Goal: Submit feedback/report problem: Submit feedback/report problem

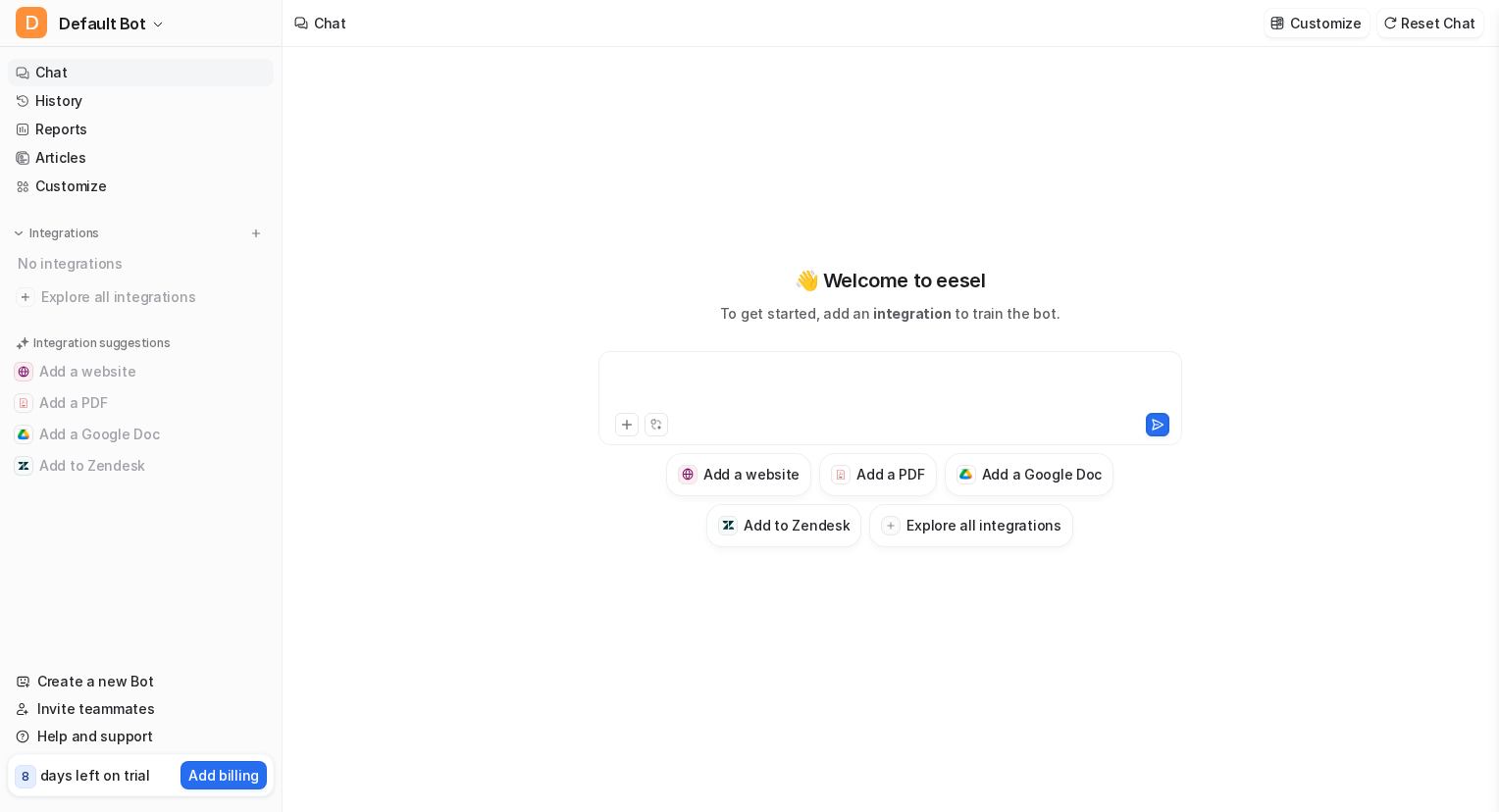
click at [884, 380] on div at bounding box center [890, 386] width 574 height 45
paste div
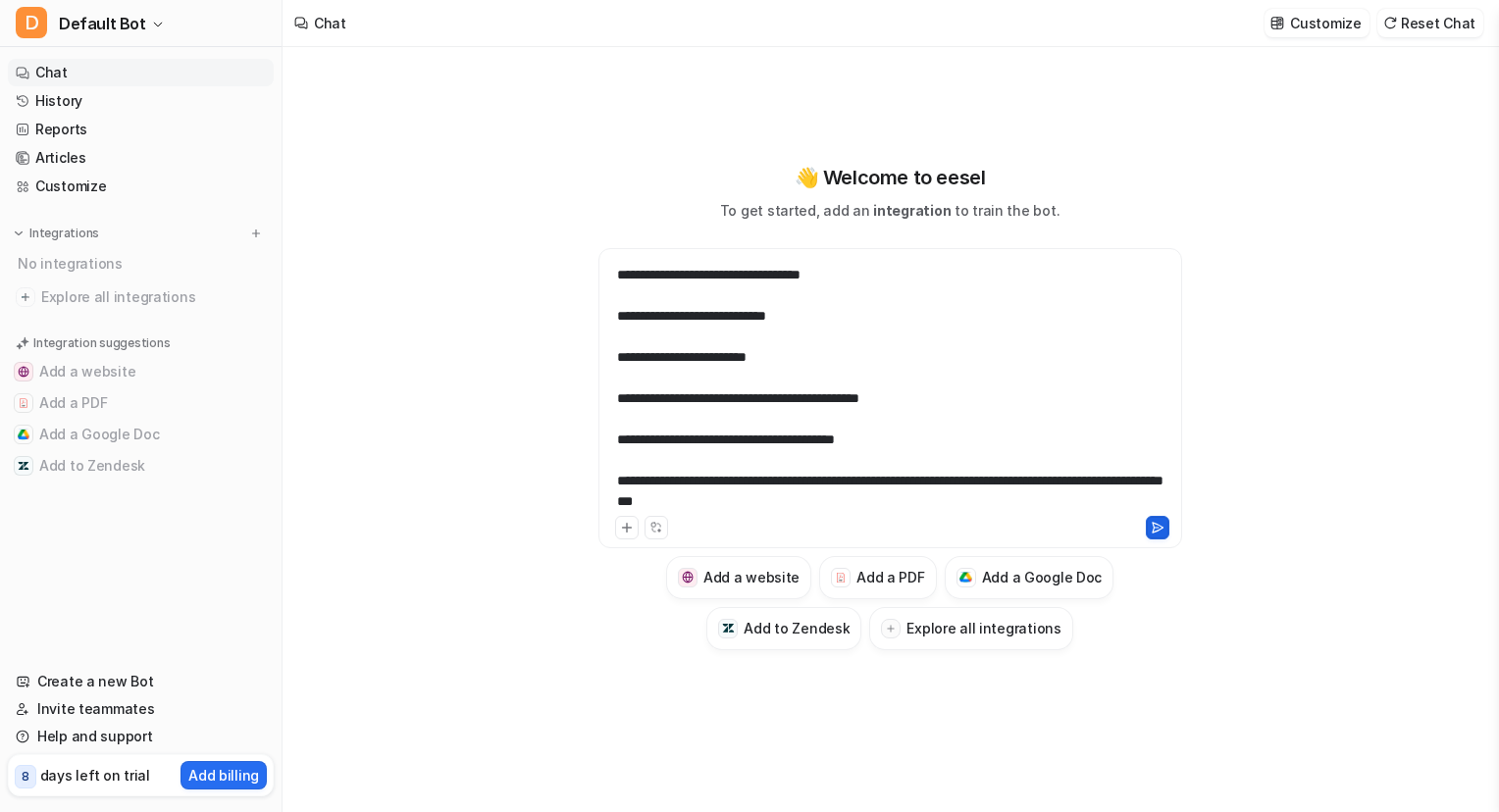
click at [1155, 521] on icon at bounding box center [1158, 528] width 14 height 14
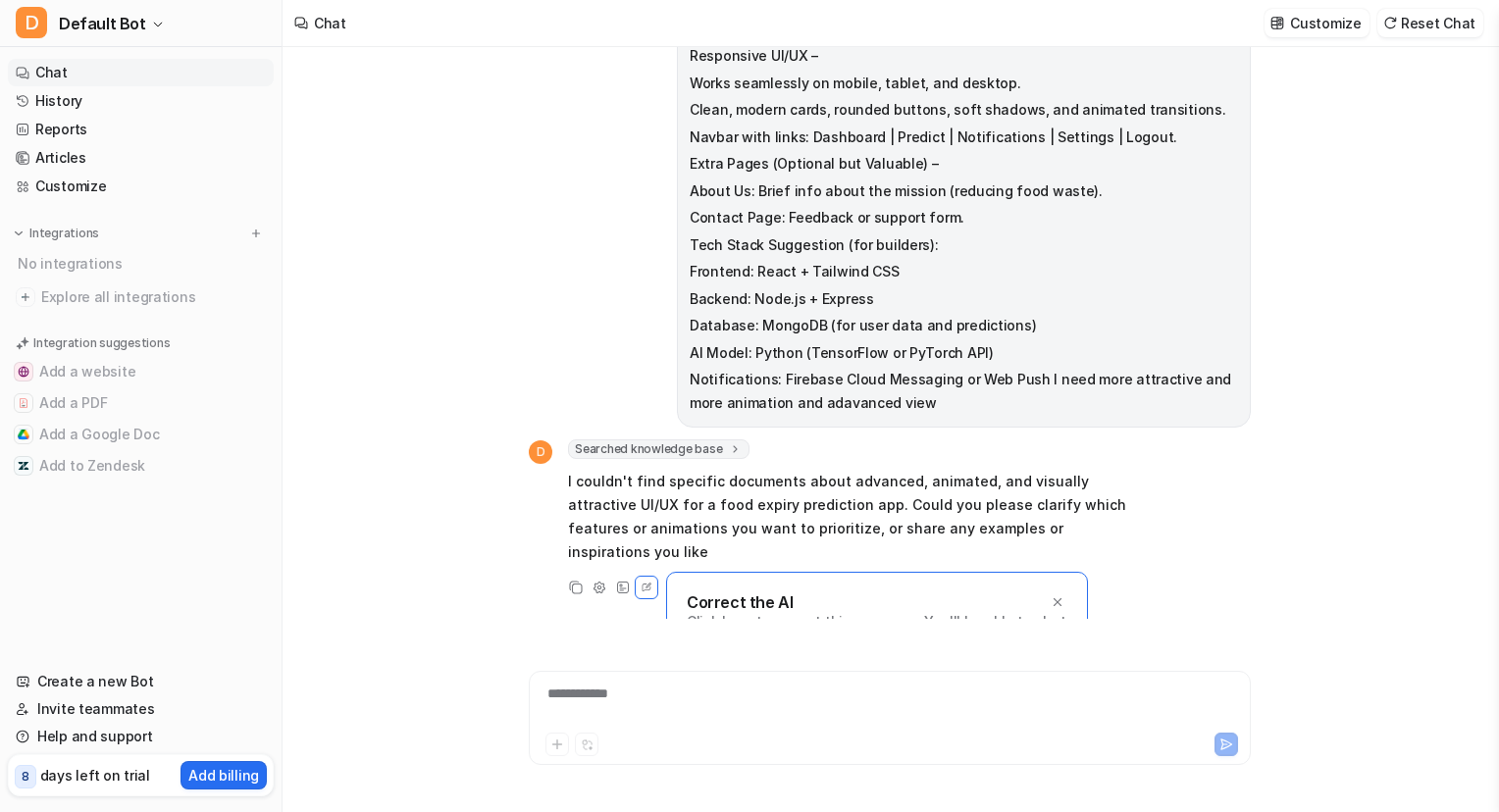
scroll to position [716, 0]
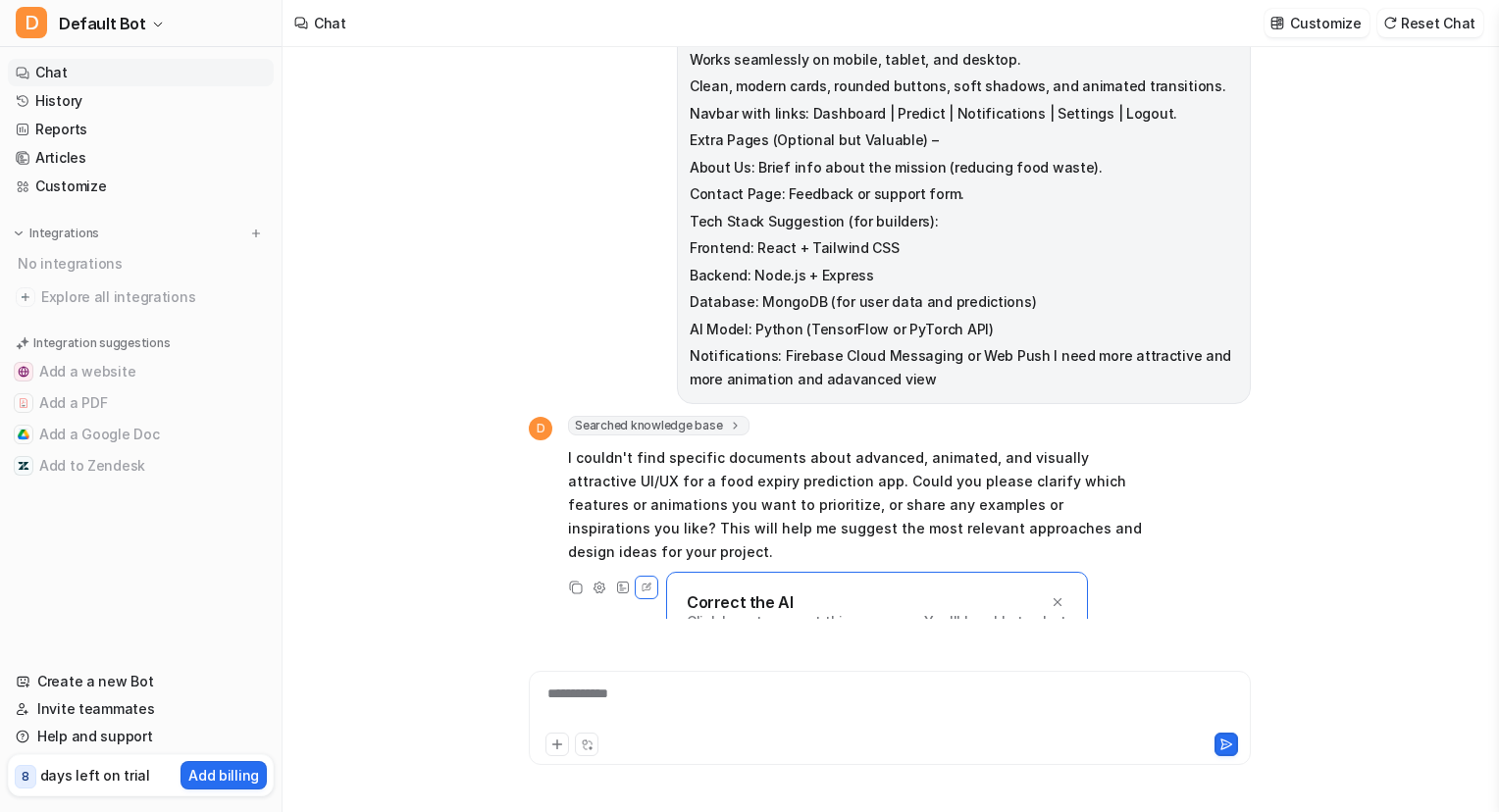
drag, startPoint x: 1155, startPoint y: 521, endPoint x: 1378, endPoint y: 608, distance: 239.4
click at [1378, 608] on div "Build a modern, AI-powered Food Expiry Prediction Web Application that predicts…" at bounding box center [890, 429] width 1215 height 765
click at [746, 592] on p "Correct the AI" at bounding box center [740, 602] width 106 height 20
click at [708, 592] on p "Correct the AI" at bounding box center [740, 602] width 106 height 20
click at [883, 592] on div "Correct the AI" at bounding box center [877, 602] width 381 height 20
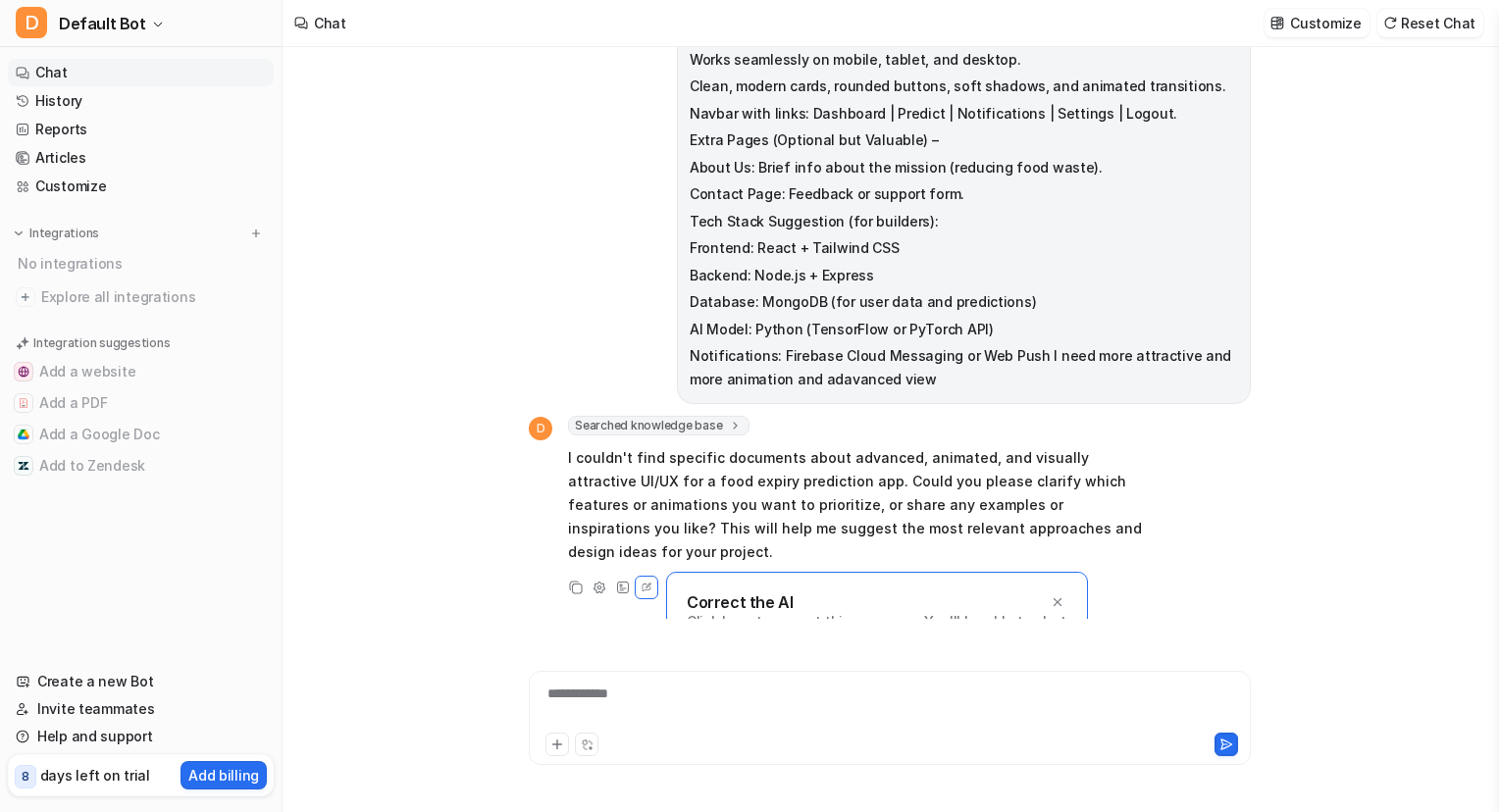
click at [738, 571] on div "Correct the AI Click here to correct this response. You'll be able to chat with…" at bounding box center [877, 631] width 421 height 119
drag, startPoint x: 738, startPoint y: 517, endPoint x: 906, endPoint y: 513, distance: 168.0
click at [906, 571] on div "Correct the AI Click here to correct this response. You'll be able to chat with…" at bounding box center [877, 631] width 421 height 119
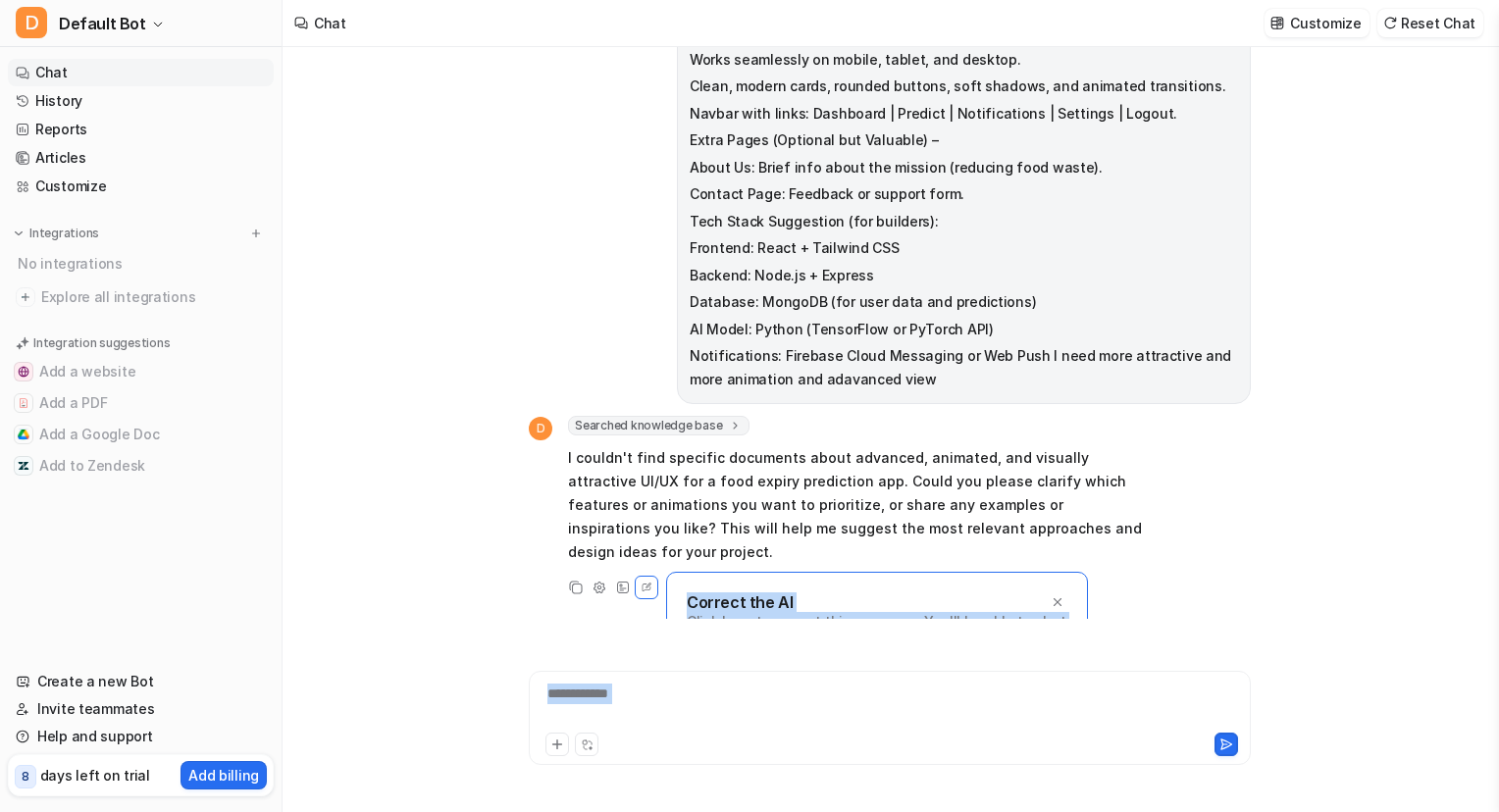
drag, startPoint x: 906, startPoint y: 513, endPoint x: 738, endPoint y: 693, distance: 246.2
click at [738, 693] on div "Build a modern, AI-powered Food Expiry Prediction Web Application that predicts…" at bounding box center [890, 406] width 722 height 718
click at [738, 693] on div at bounding box center [890, 706] width 713 height 45
